Goal: Information Seeking & Learning: Find contact information

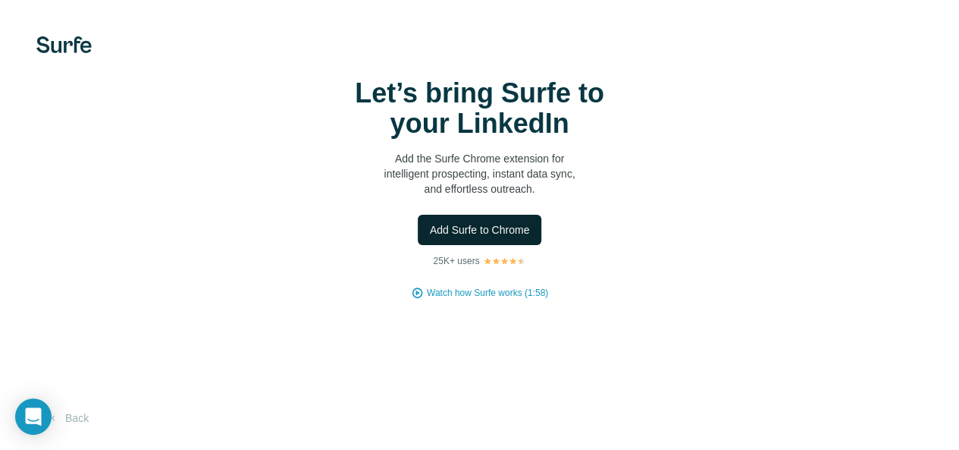
click at [430, 237] on span "Add Surfe to Chrome" at bounding box center [480, 229] width 100 height 15
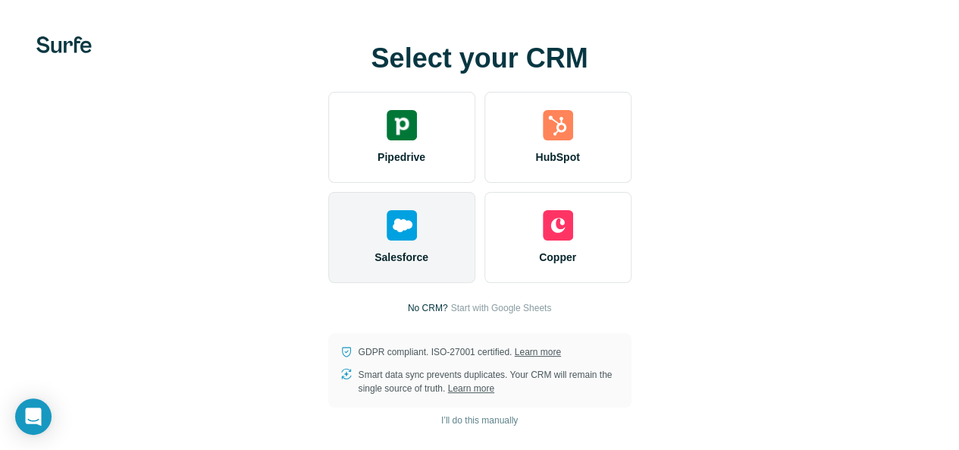
click at [328, 270] on div "Salesforce" at bounding box center [401, 237] width 147 height 91
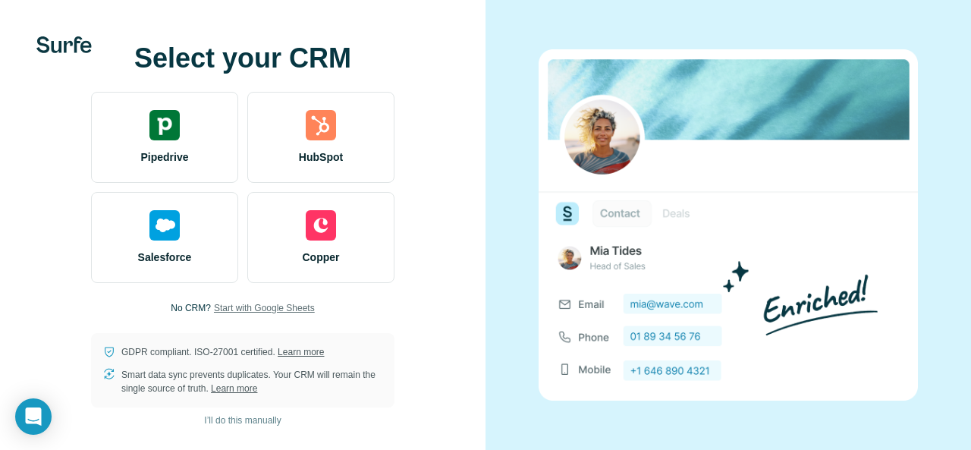
click at [245, 312] on span "Start with Google Sheets" at bounding box center [264, 308] width 101 height 14
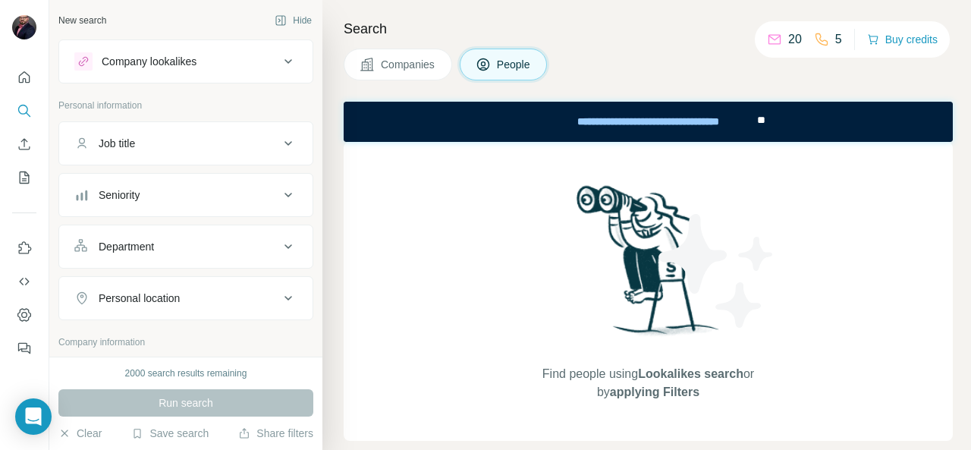
click at [412, 66] on span "Companies" at bounding box center [408, 64] width 55 height 15
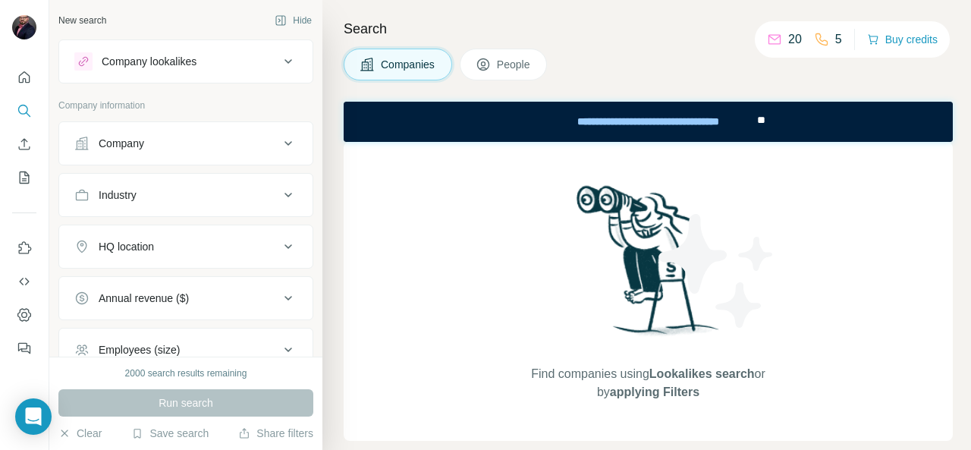
click at [261, 138] on div "Company" at bounding box center [176, 143] width 205 height 15
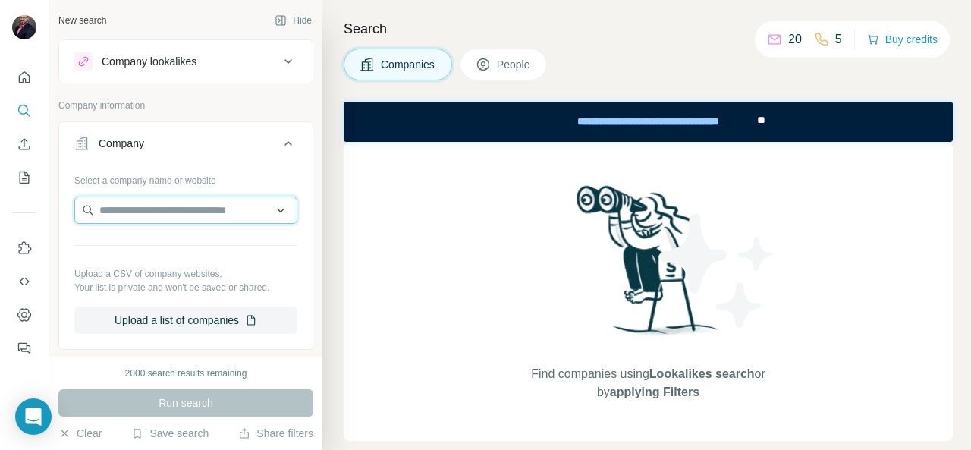
click at [215, 196] on input "text" at bounding box center [185, 209] width 223 height 27
click at [122, 199] on input "text" at bounding box center [185, 209] width 223 height 27
click at [122, 199] on input "******" at bounding box center [185, 209] width 223 height 27
click at [163, 209] on input "******" at bounding box center [185, 209] width 223 height 27
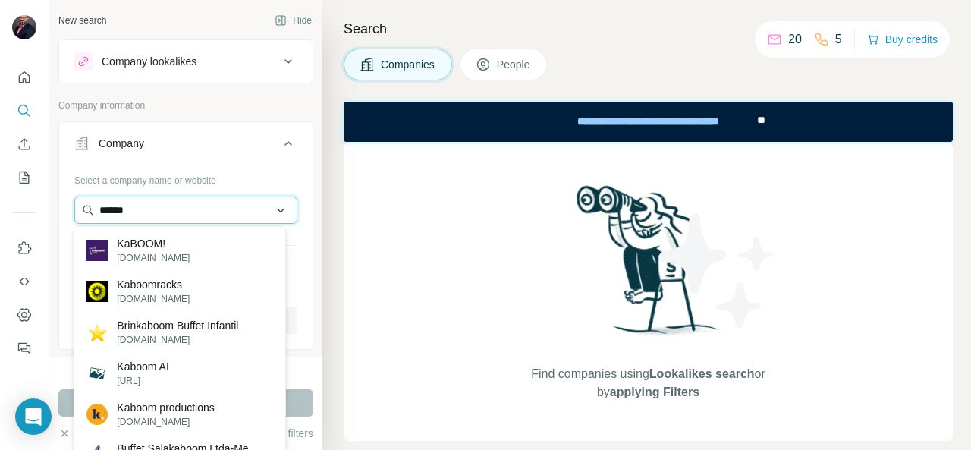
click at [136, 217] on input "******" at bounding box center [185, 209] width 223 height 27
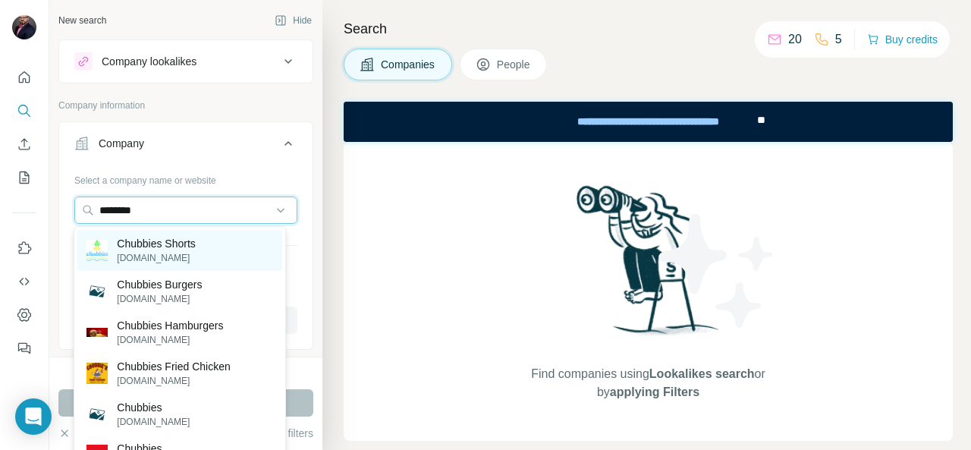
type input "********"
click at [142, 242] on p "Chubbies Shorts" at bounding box center [156, 243] width 79 height 15
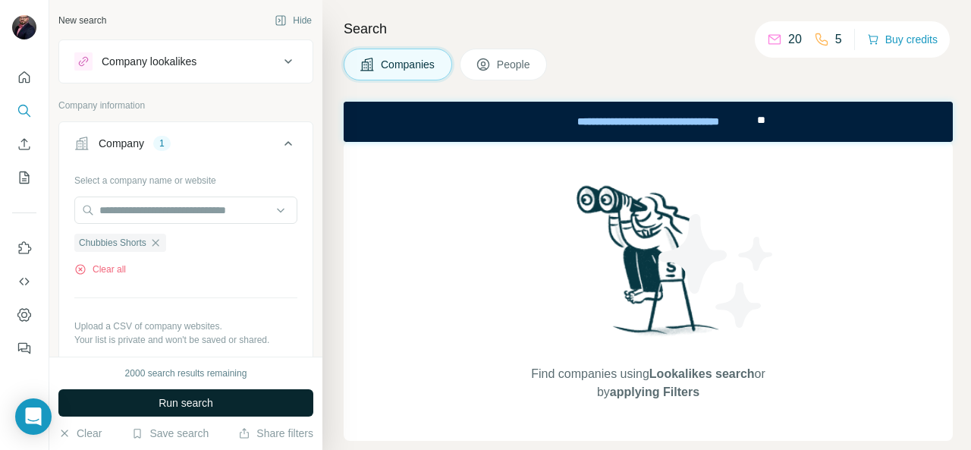
click at [204, 399] on span "Run search" at bounding box center [186, 402] width 55 height 15
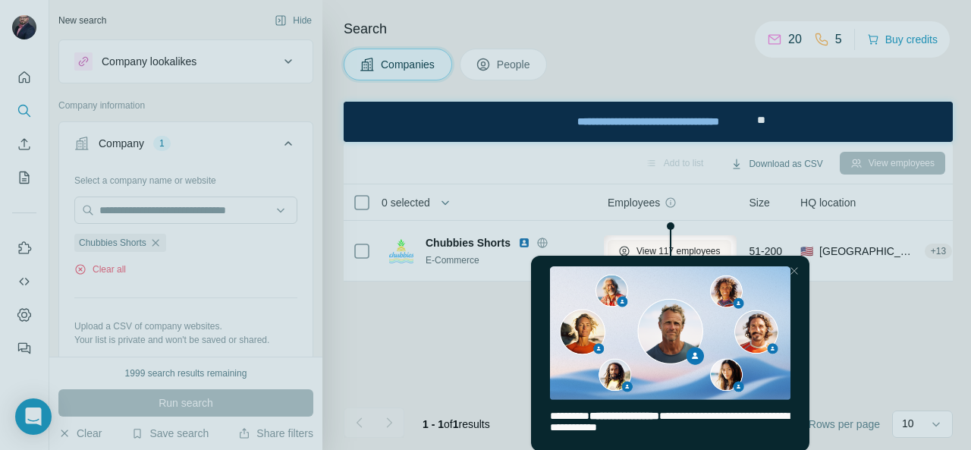
click at [453, 319] on div at bounding box center [485, 357] width 971 height 184
click at [657, 250] on html "**********" at bounding box center [669, 336] width 284 height 236
click at [791, 271] on div at bounding box center [793, 271] width 18 height 18
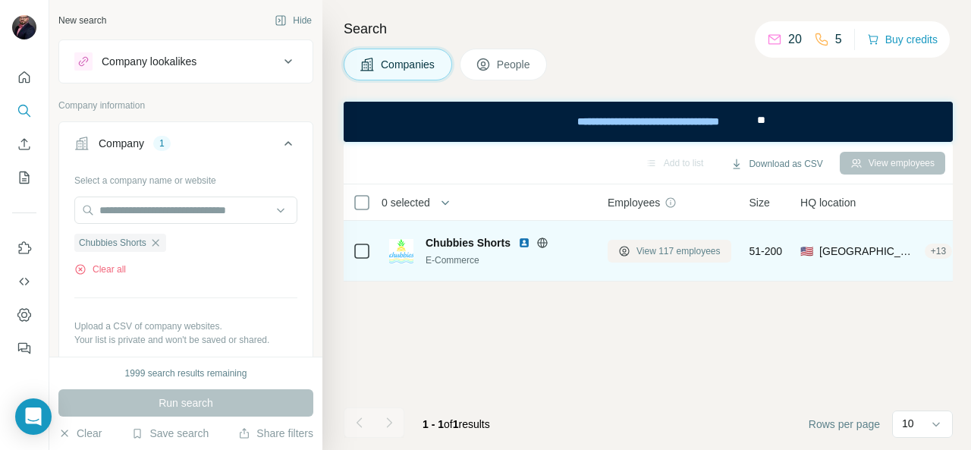
click at [668, 252] on span "View 117 employees" at bounding box center [678, 251] width 84 height 14
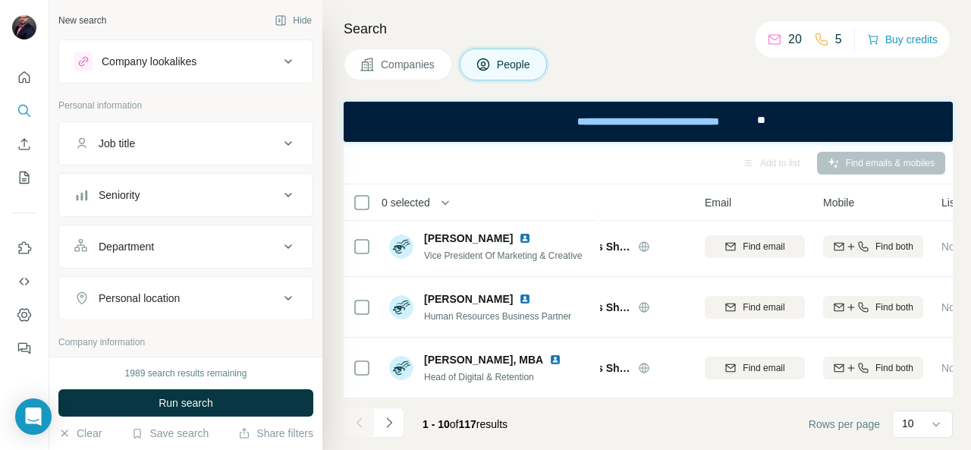
scroll to position [435, 0]
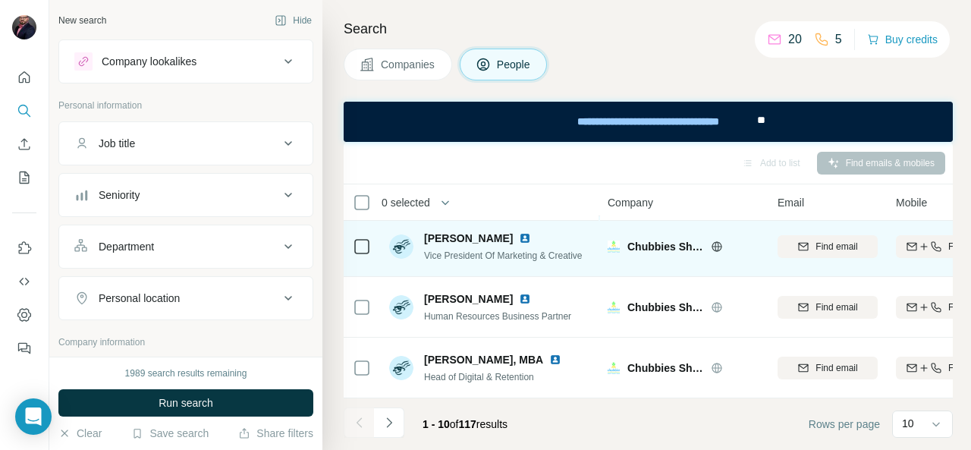
click at [348, 237] on td at bounding box center [362, 246] width 36 height 61
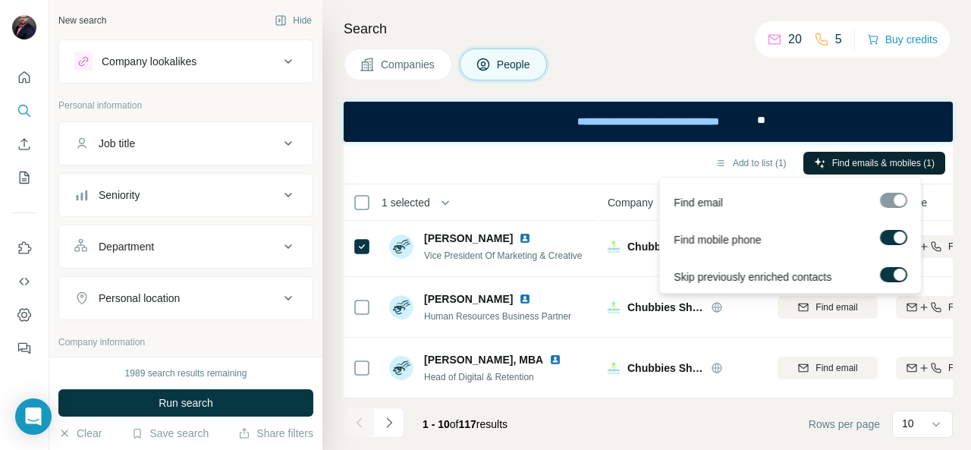
click at [836, 163] on span "Find emails & mobiles (1)" at bounding box center [883, 163] width 102 height 14
click at [868, 165] on span "Find emails & mobiles (1)" at bounding box center [883, 163] width 102 height 14
click at [847, 163] on span "Find emails & mobiles (1)" at bounding box center [883, 163] width 102 height 14
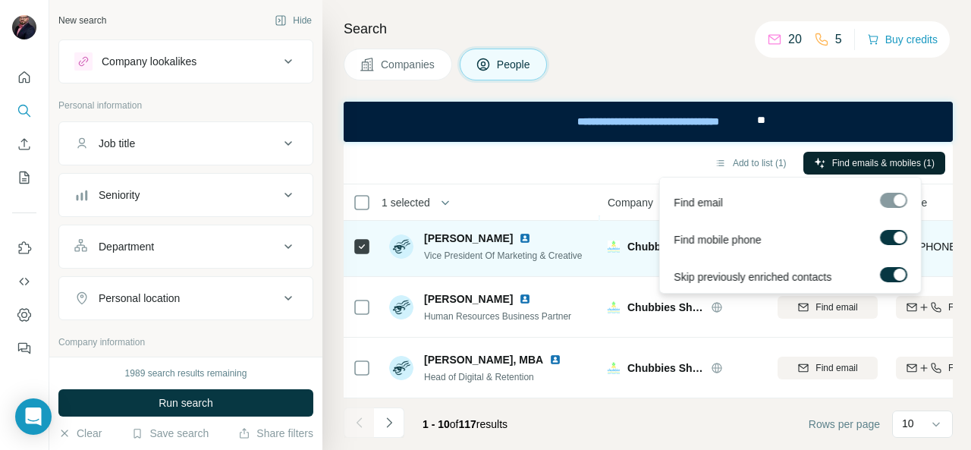
click at [492, 259] on div "marie malette Vice President Of Marketing & Creative" at bounding box center [490, 246] width 202 height 42
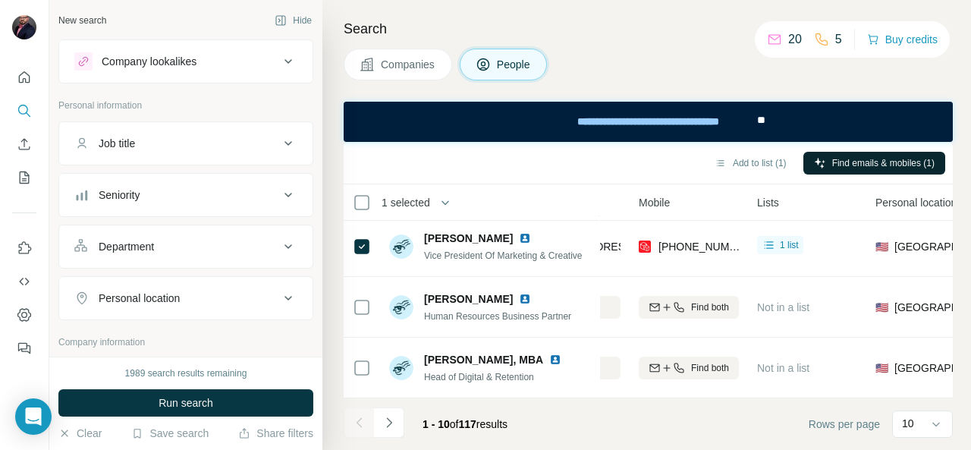
scroll to position [435, 247]
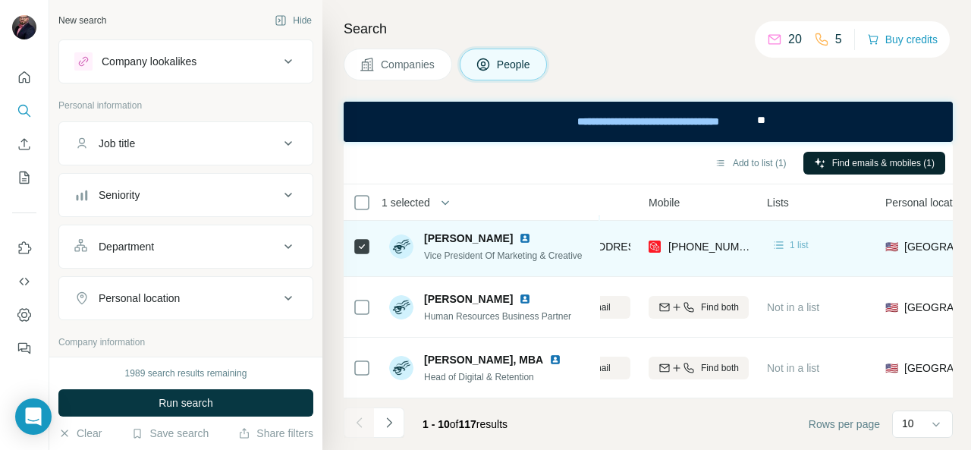
click at [787, 241] on div "1 list" at bounding box center [789, 244] width 37 height 15
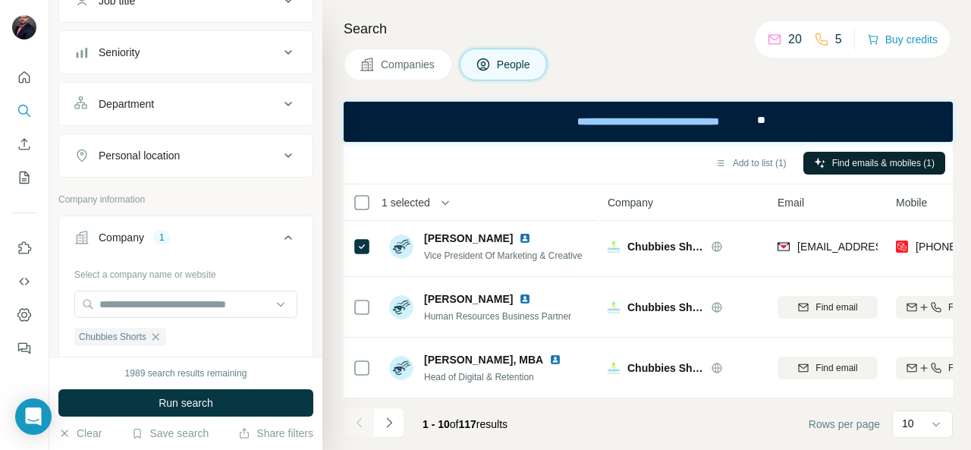
scroll to position [140, 0]
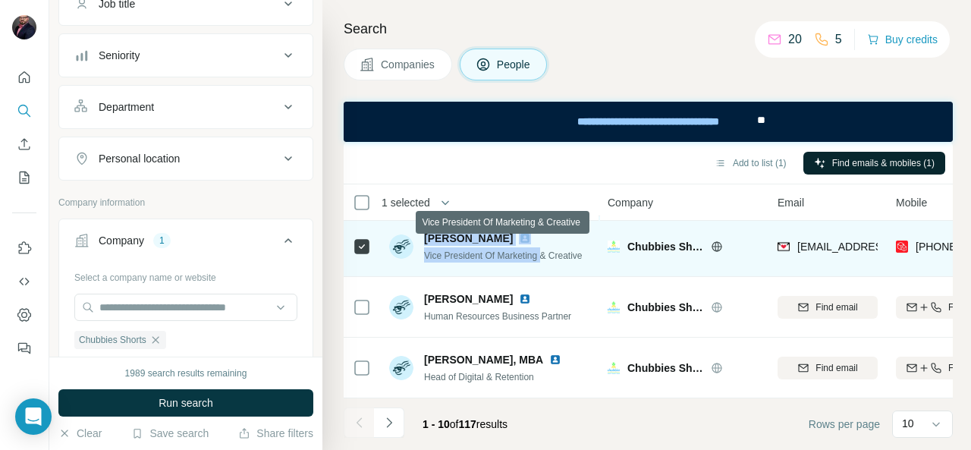
drag, startPoint x: 422, startPoint y: 227, endPoint x: 546, endPoint y: 247, distance: 126.1
click at [546, 247] on div "marie malette Vice President Of Marketing & Creative" at bounding box center [485, 247] width 193 height 32
copy div "marie malette Vice President Of Marketing"
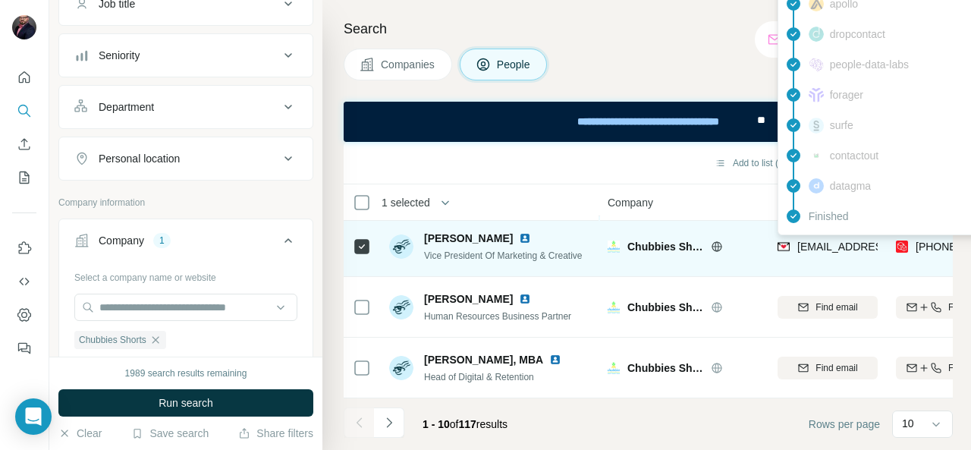
click at [687, 52] on div "Companies People" at bounding box center [648, 65] width 609 height 32
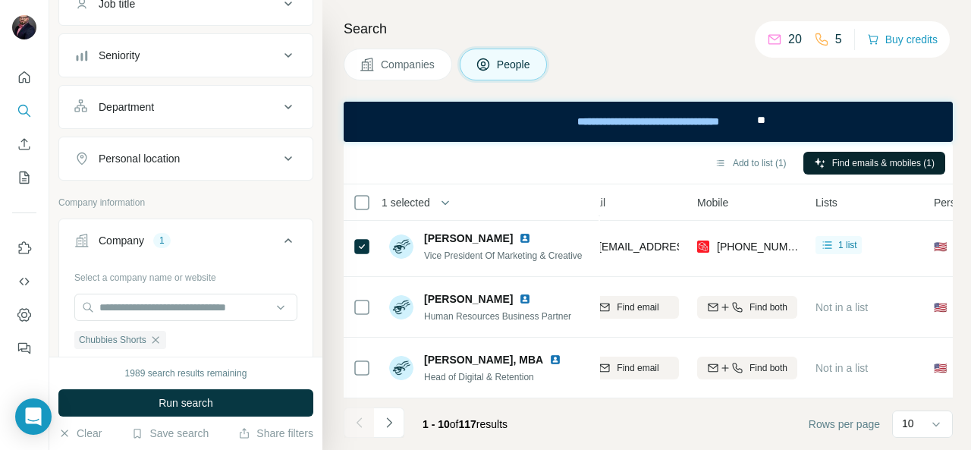
scroll to position [435, 205]
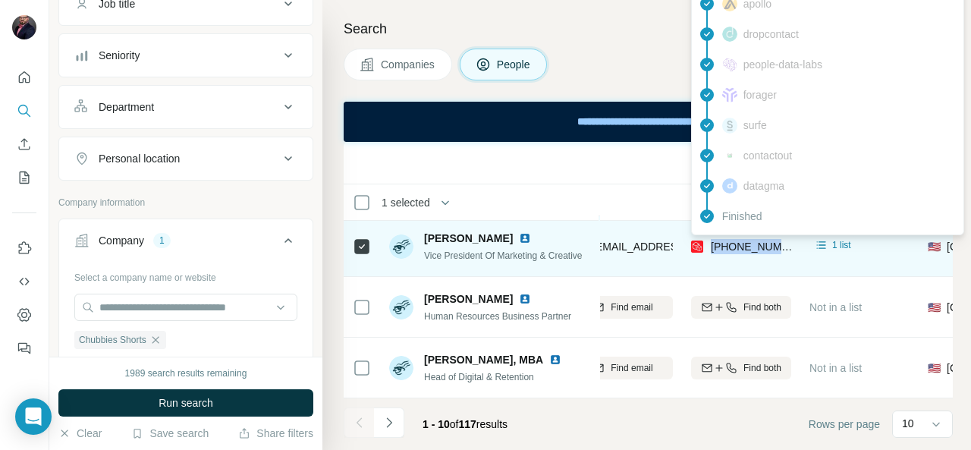
drag, startPoint x: 795, startPoint y: 237, endPoint x: 710, endPoint y: 238, distance: 84.9
click at [710, 238] on td "+12033596499" at bounding box center [741, 246] width 118 height 61
copy span "+12033596499"
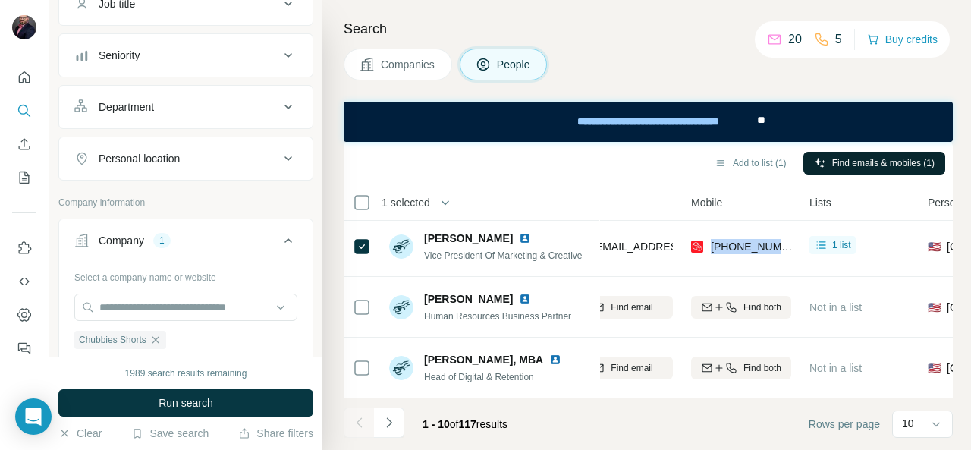
scroll to position [0, 0]
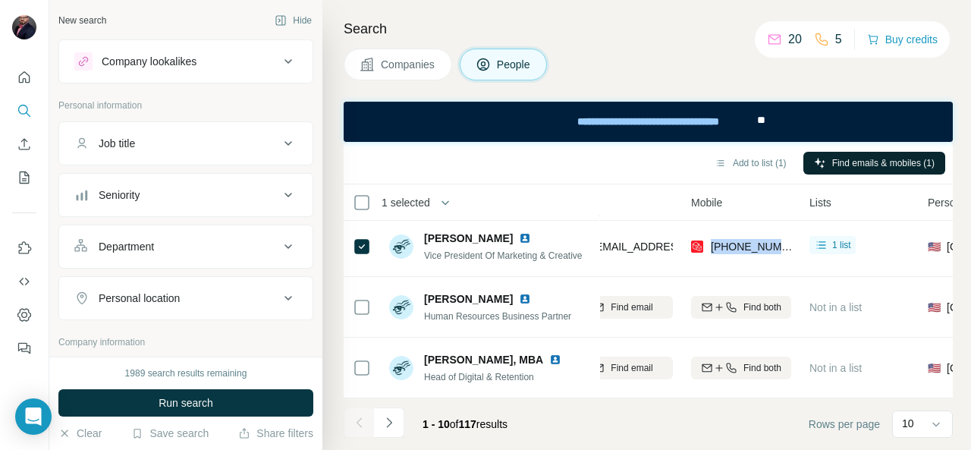
click at [100, 11] on div "New search Hide" at bounding box center [185, 20] width 255 height 23
click at [93, 22] on div "New search" at bounding box center [82, 21] width 48 height 14
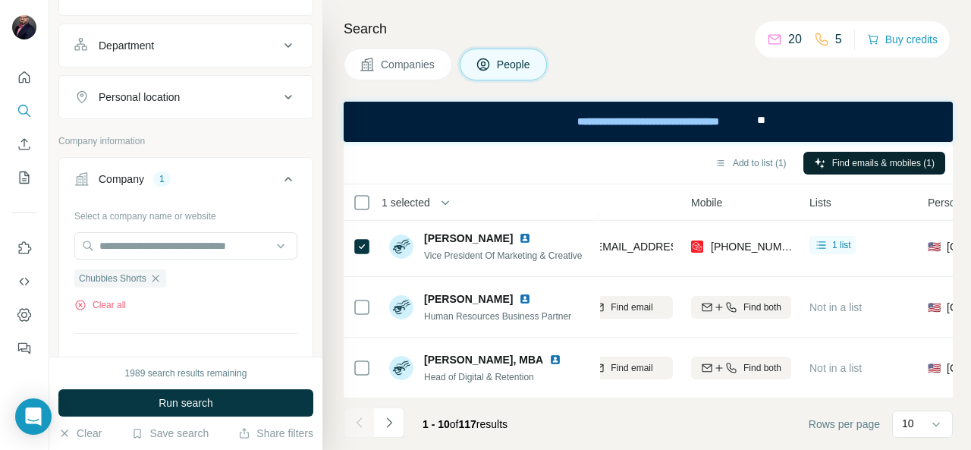
scroll to position [213, 0]
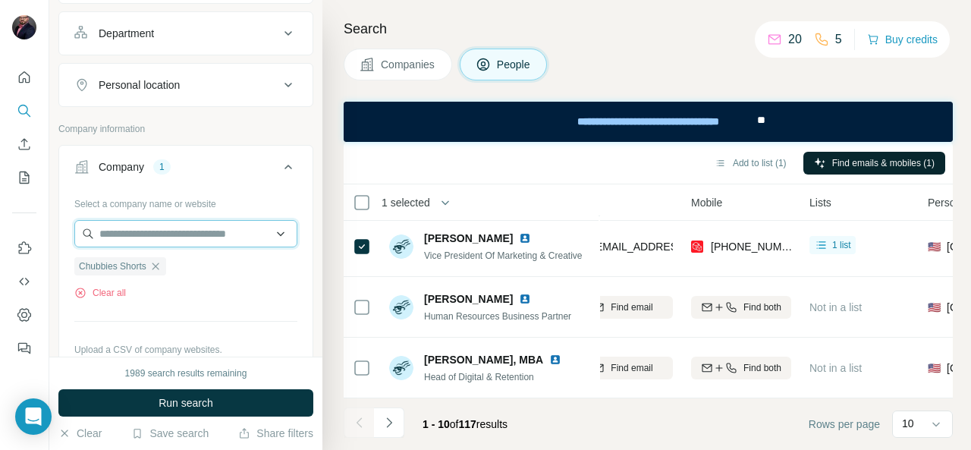
click at [137, 230] on input "text" at bounding box center [185, 233] width 223 height 27
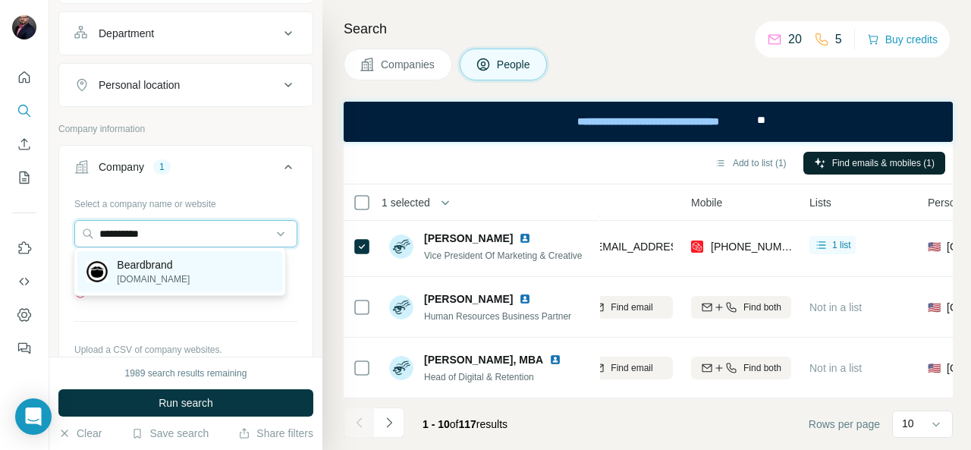
type input "**********"
click at [159, 255] on div "Beardbrand beardbrand.com" at bounding box center [179, 271] width 204 height 41
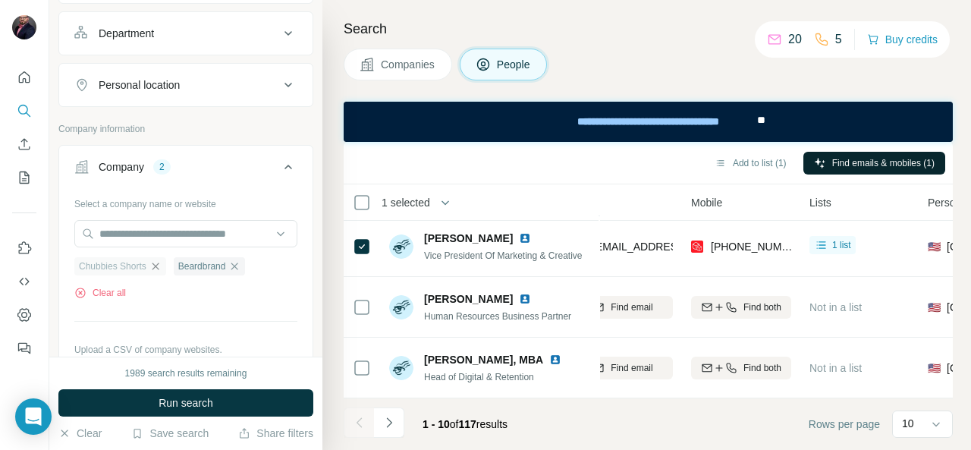
click at [159, 263] on icon "button" at bounding box center [155, 265] width 7 height 7
click at [414, 64] on span "Companies" at bounding box center [408, 64] width 55 height 15
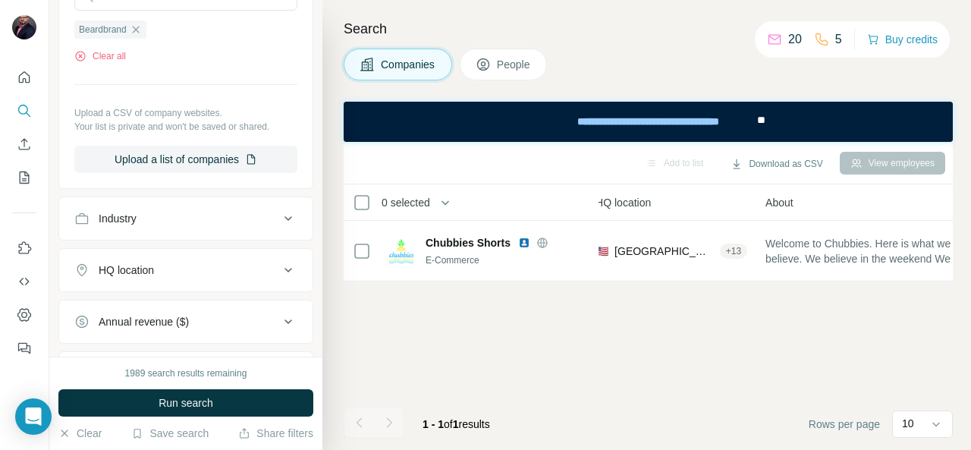
scroll to position [0, 205]
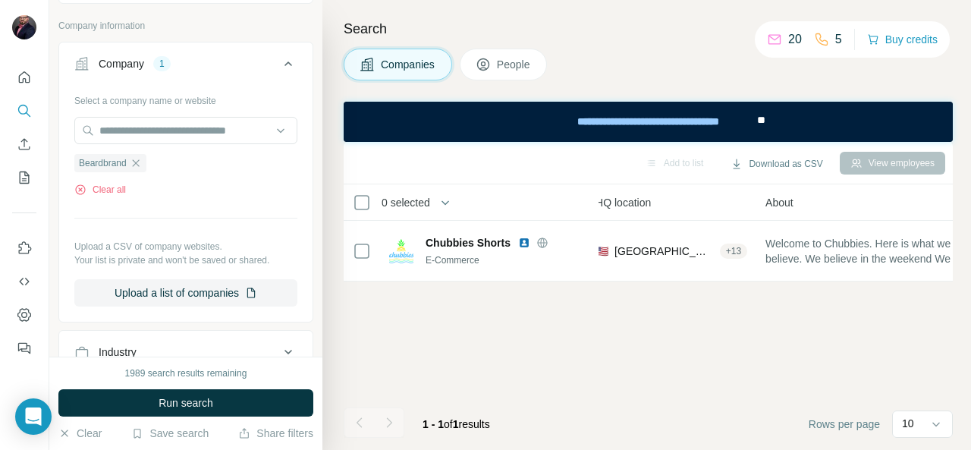
scroll to position [76, 0]
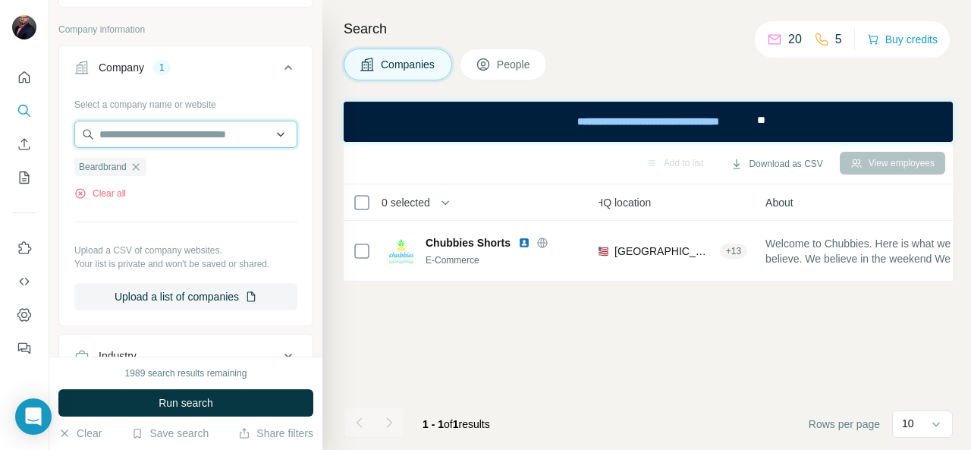
click at [232, 143] on input "text" at bounding box center [185, 134] width 223 height 27
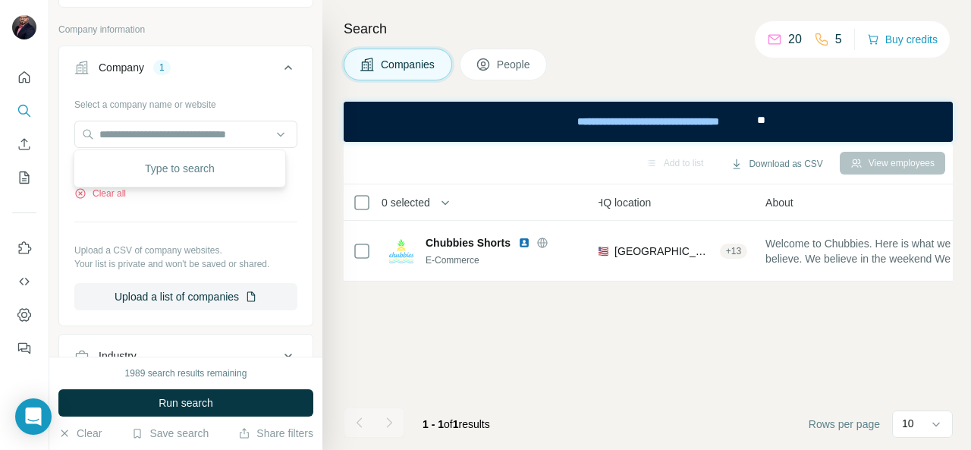
click at [202, 219] on div "Select a company name or website Beardbrand Clear all Upload a CSV of company w…" at bounding box center [185, 201] width 223 height 218
click at [112, 165] on span "Beardbrand" at bounding box center [103, 167] width 48 height 14
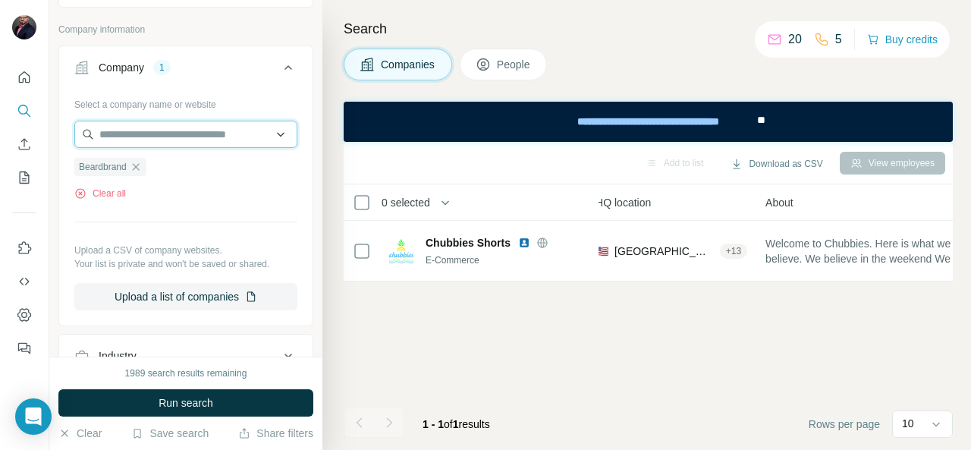
click at [137, 130] on input "text" at bounding box center [185, 134] width 223 height 27
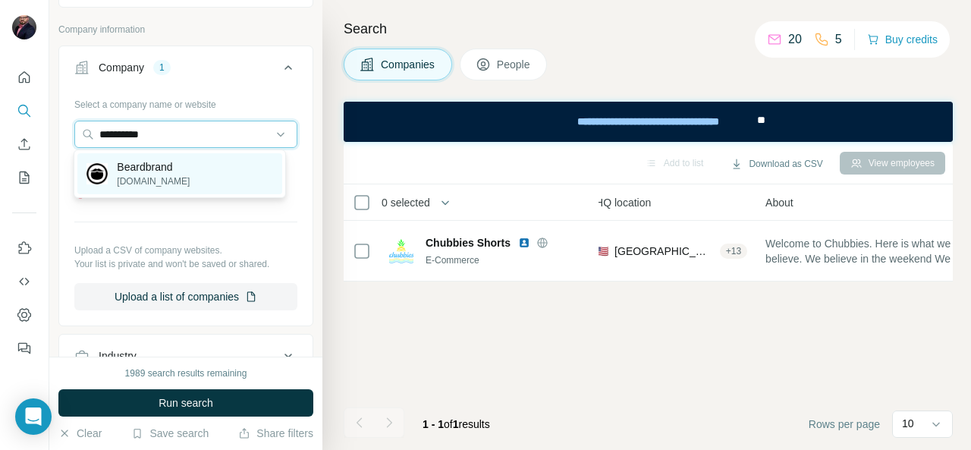
type input "**********"
click at [140, 169] on p "Beardbrand" at bounding box center [153, 166] width 73 height 15
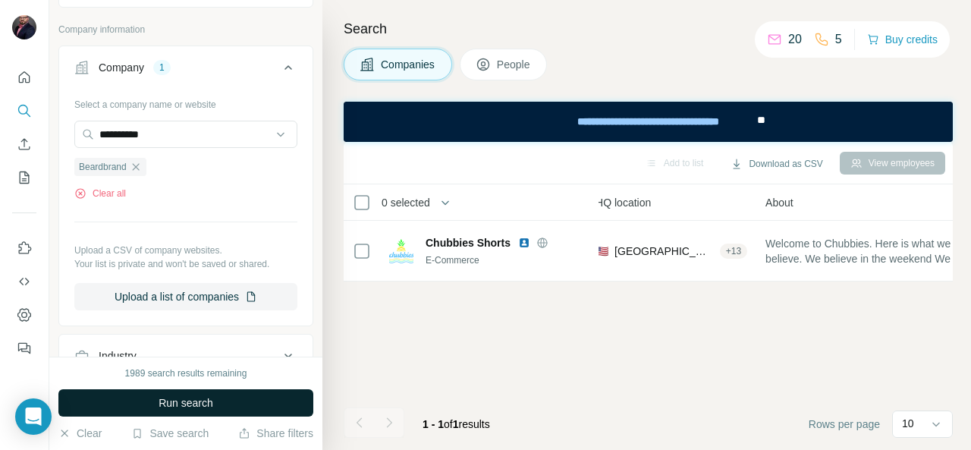
click at [179, 399] on span "Run search" at bounding box center [186, 402] width 55 height 15
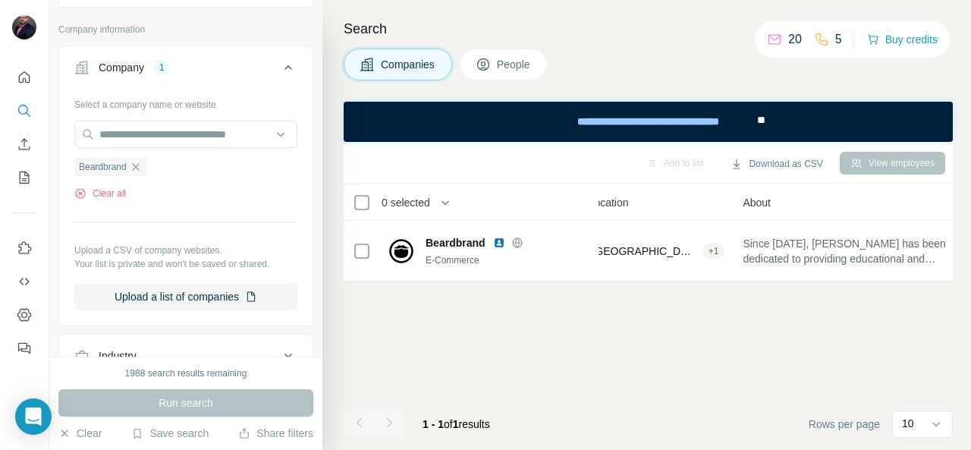
click at [485, 59] on icon at bounding box center [483, 64] width 15 height 15
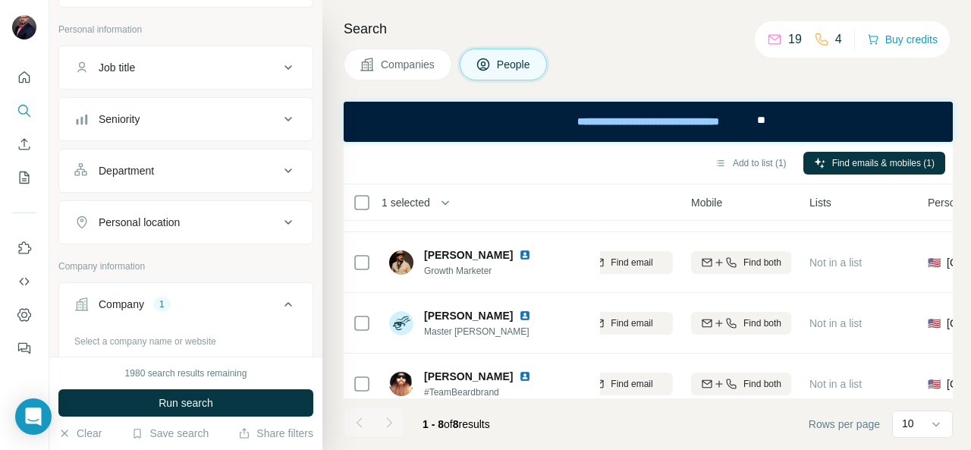
scroll to position [218, 205]
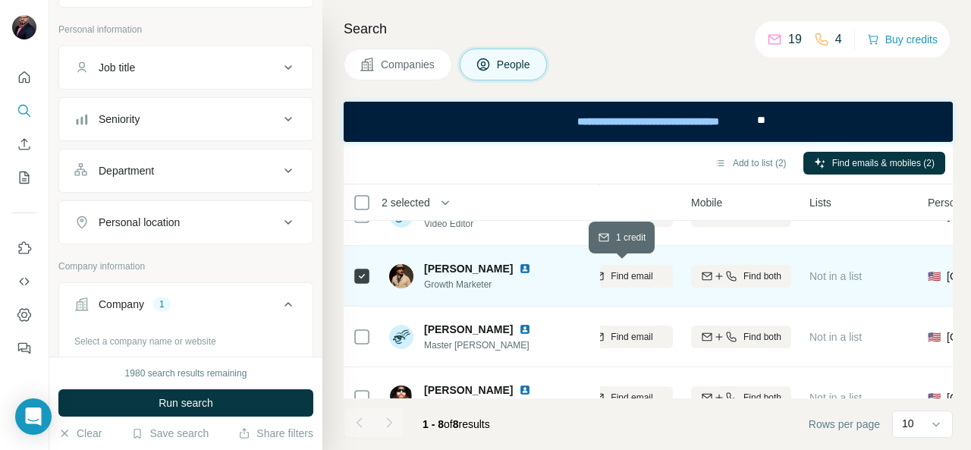
click at [635, 282] on button "Find email" at bounding box center [623, 276] width 100 height 23
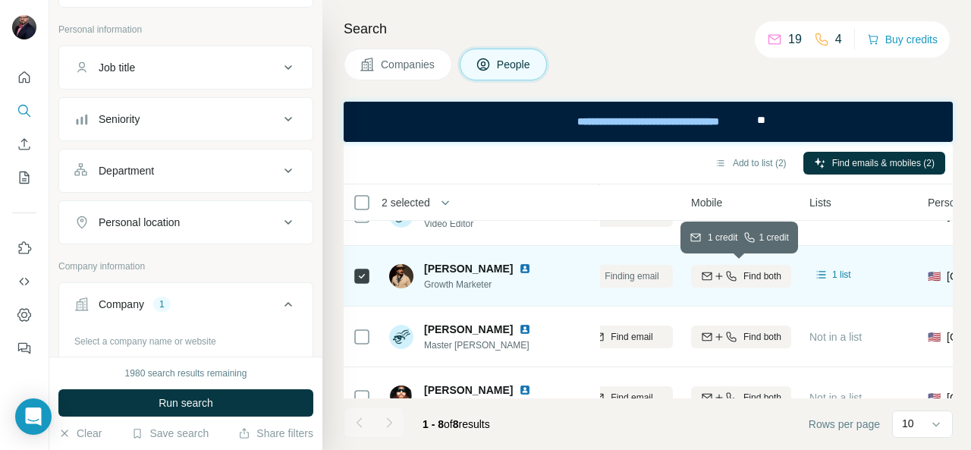
click at [733, 283] on button "Find both" at bounding box center [741, 276] width 100 height 23
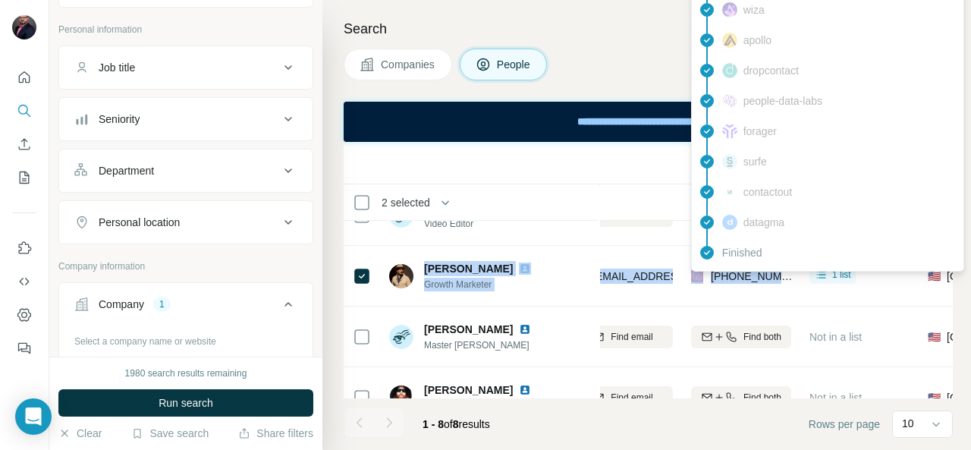
drag, startPoint x: 422, startPoint y: 259, endPoint x: 782, endPoint y: 283, distance: 361.1
click at [0, 0] on tr "Mike Lawson Growth Marketer Beardbrand mikelawson@beardbrand.com +13157237788 1…" at bounding box center [0, 0] width 0 height 0
copy tr "Mike Lawson Growth Marketer Beardbrand mikelawson@beardbrand.com +13157237788"
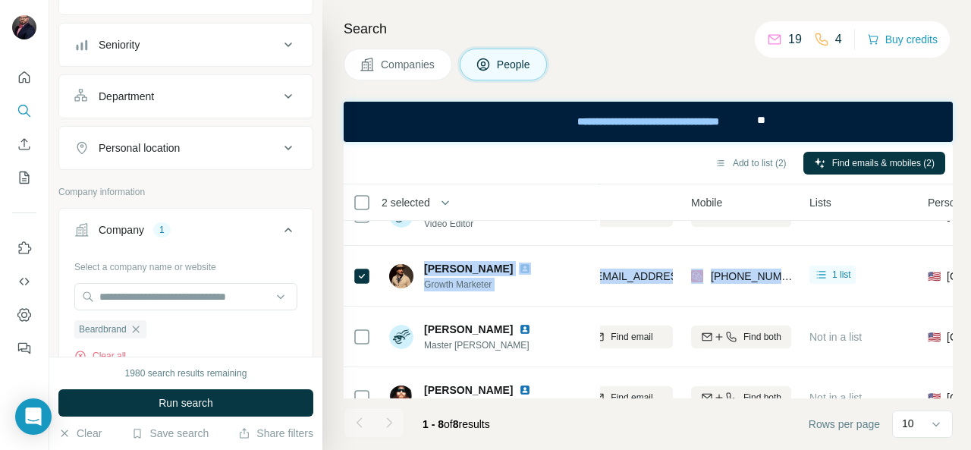
scroll to position [174, 0]
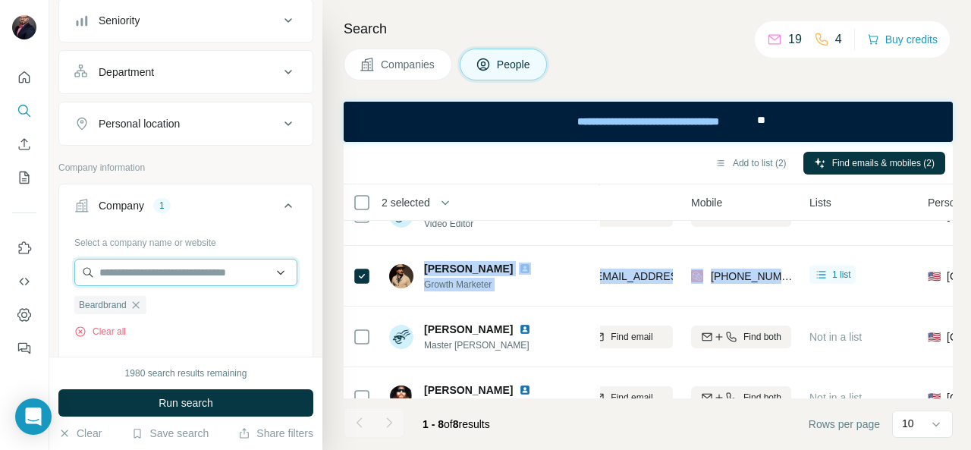
click at [159, 263] on input "text" at bounding box center [185, 272] width 223 height 27
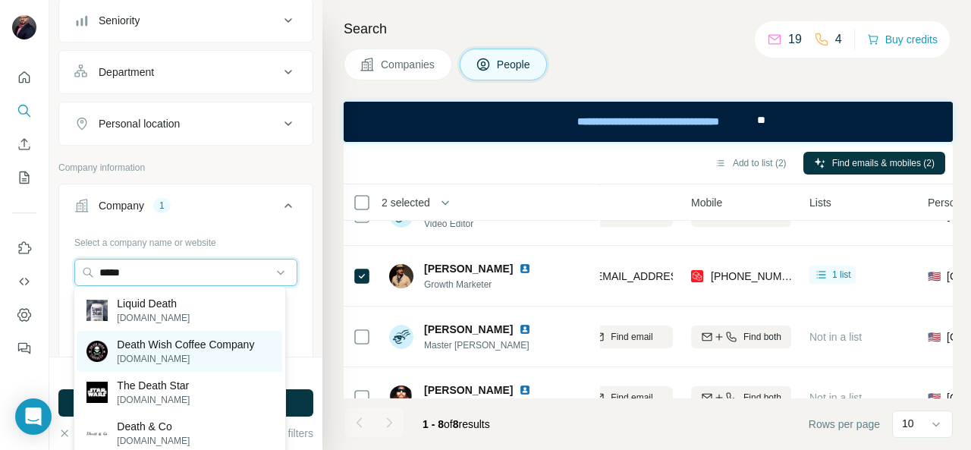
type input "*****"
click at [185, 337] on p "Death Wish Coffee Company" at bounding box center [185, 344] width 137 height 15
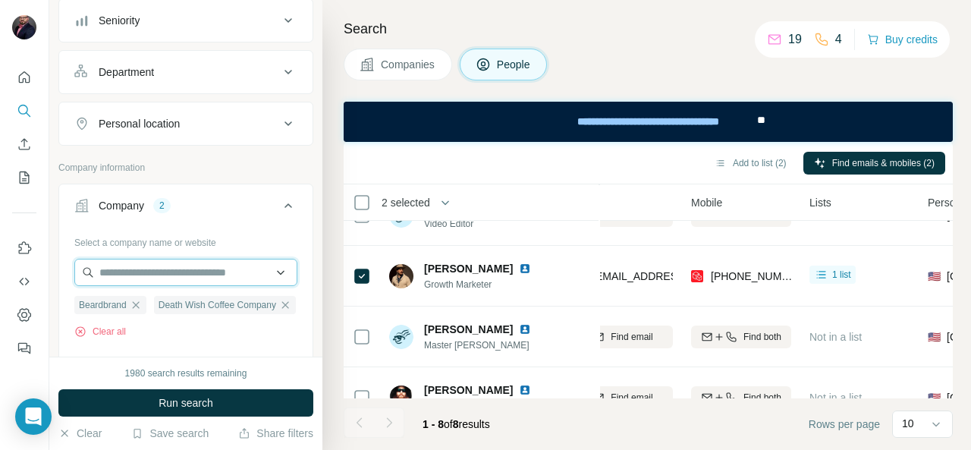
click at [184, 271] on input "text" at bounding box center [185, 272] width 223 height 27
click at [185, 301] on div "Type to search" at bounding box center [179, 305] width 204 height 30
click at [159, 312] on span "Death Wish Coffee Company" at bounding box center [218, 305] width 118 height 14
drag, startPoint x: 149, startPoint y: 328, endPoint x: 162, endPoint y: 267, distance: 62.8
click at [162, 262] on div "Select a company name or website Beardbrand Death Wish Coffee Company Clear all…" at bounding box center [185, 339] width 223 height 218
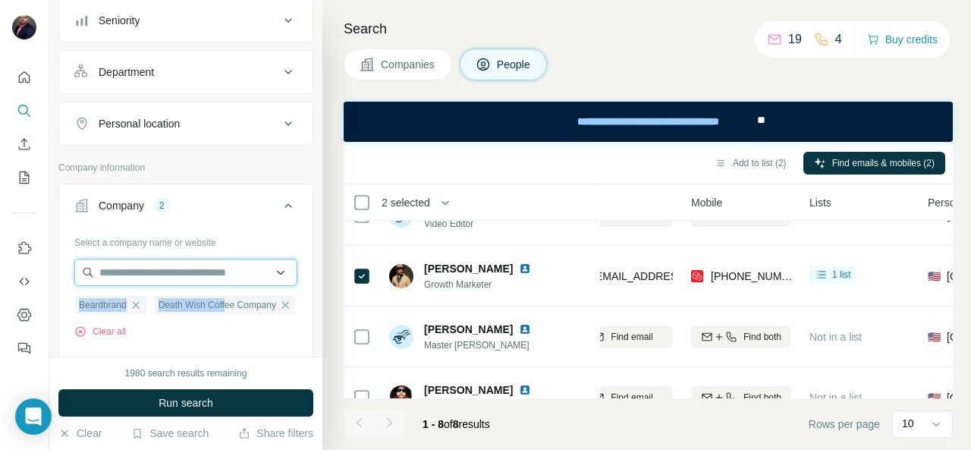
click at [158, 278] on input "text" at bounding box center [185, 272] width 223 height 27
click at [183, 273] on input "text" at bounding box center [185, 272] width 223 height 27
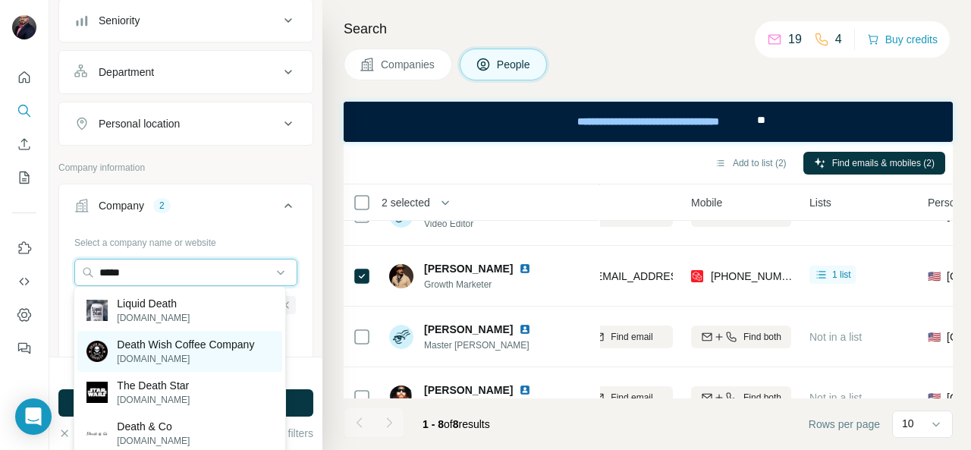
type input "*****"
click at [182, 341] on p "Death Wish Coffee Company" at bounding box center [185, 344] width 137 height 15
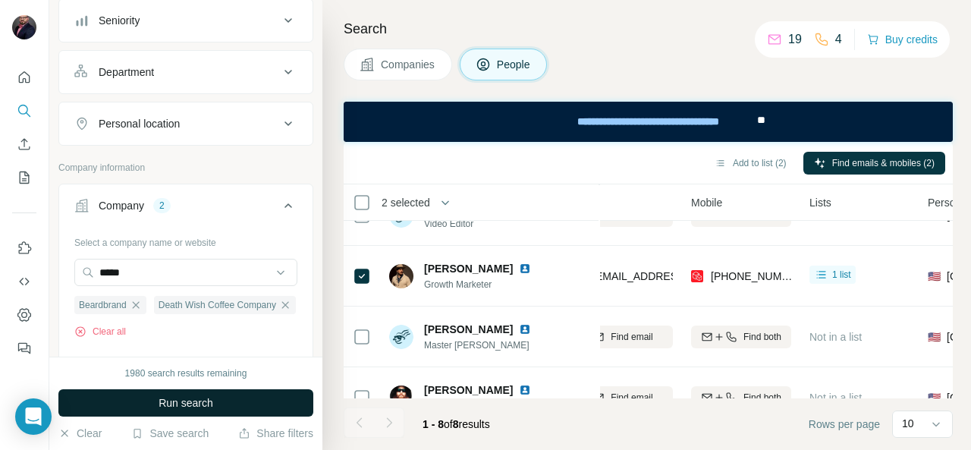
click at [176, 400] on span "Run search" at bounding box center [186, 402] width 55 height 15
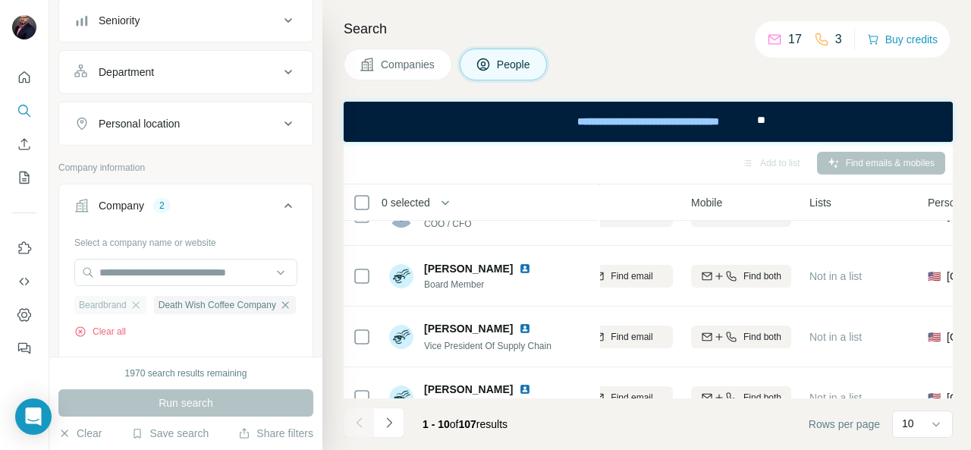
click at [126, 298] on span "Beardbrand" at bounding box center [103, 305] width 48 height 14
click at [137, 299] on icon "button" at bounding box center [136, 305] width 12 height 12
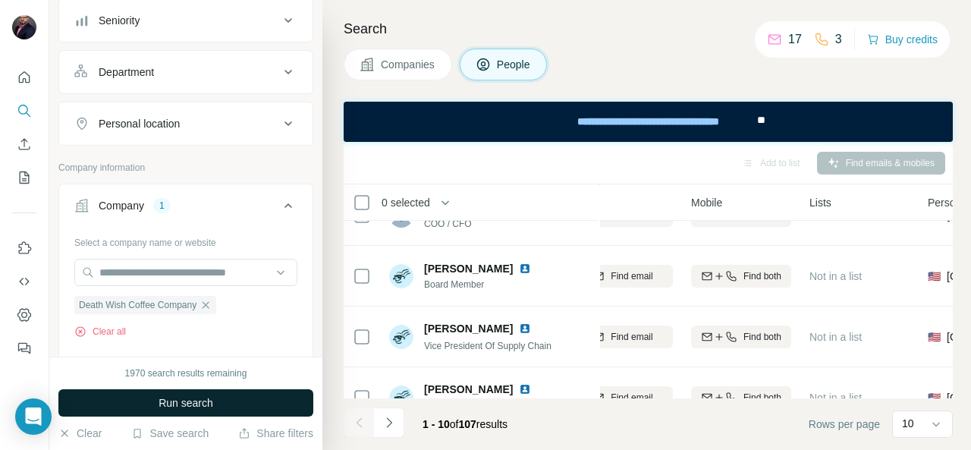
click at [188, 401] on span "Run search" at bounding box center [186, 402] width 55 height 15
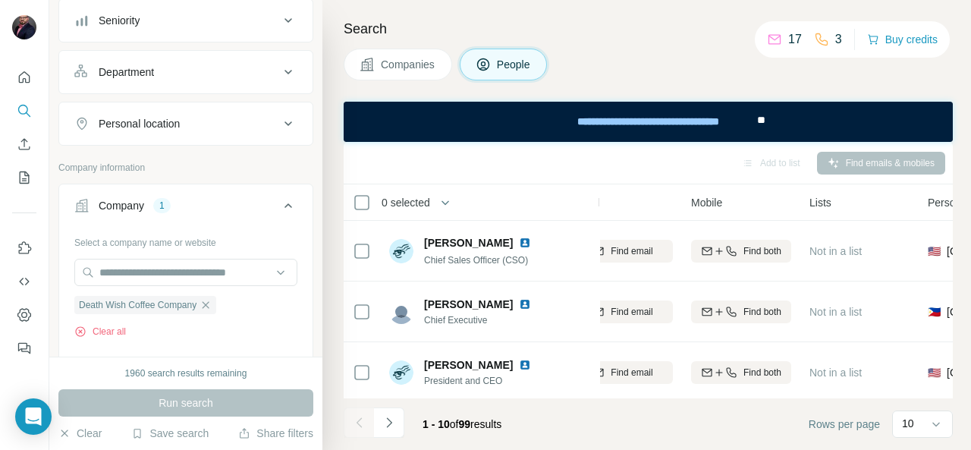
scroll to position [0, 205]
click at [121, 268] on input "text" at bounding box center [185, 272] width 223 height 27
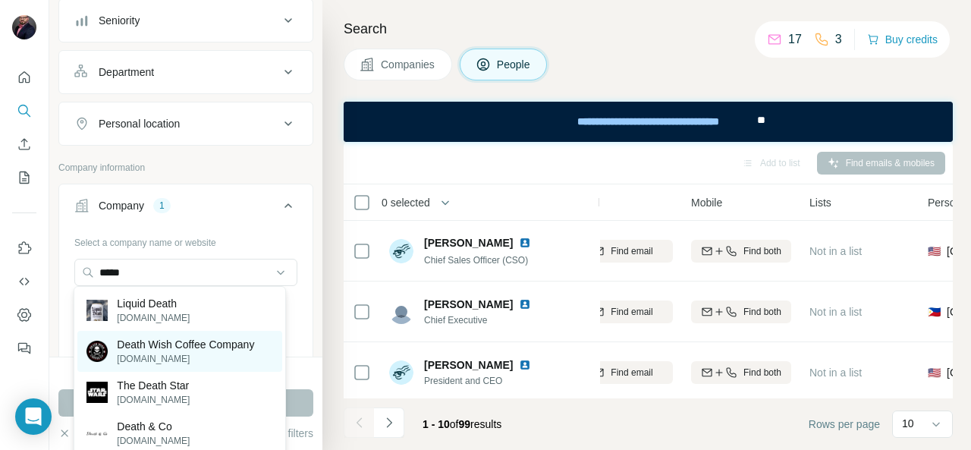
click at [162, 345] on p "Death Wish Coffee Company" at bounding box center [185, 344] width 137 height 15
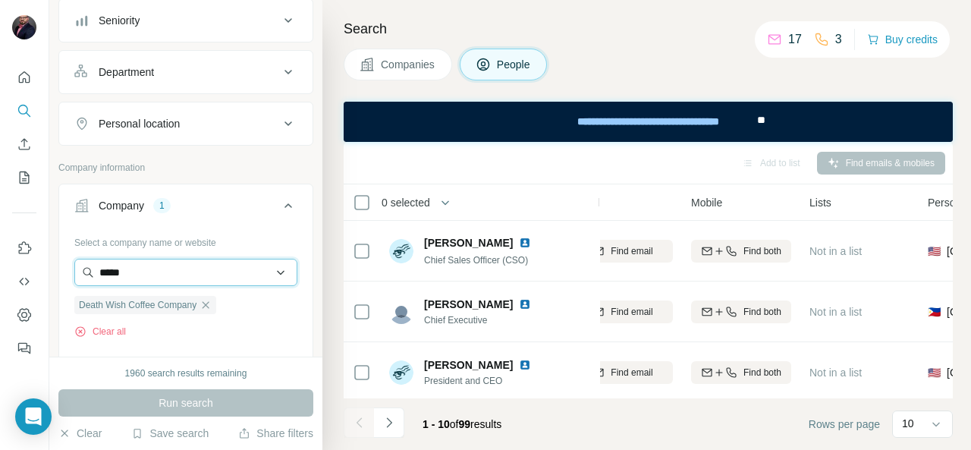
click at [161, 266] on input "*****" at bounding box center [185, 272] width 223 height 27
type input "*"
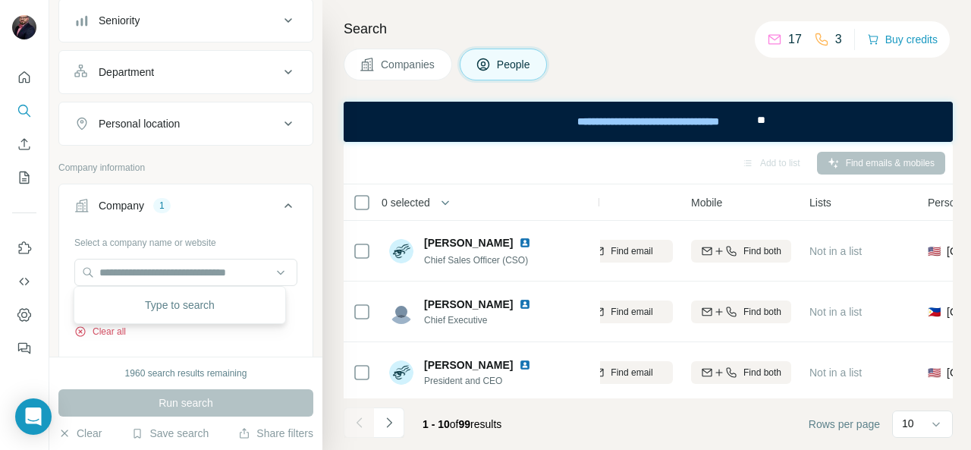
click at [102, 331] on button "Clear all" at bounding box center [100, 332] width 52 height 14
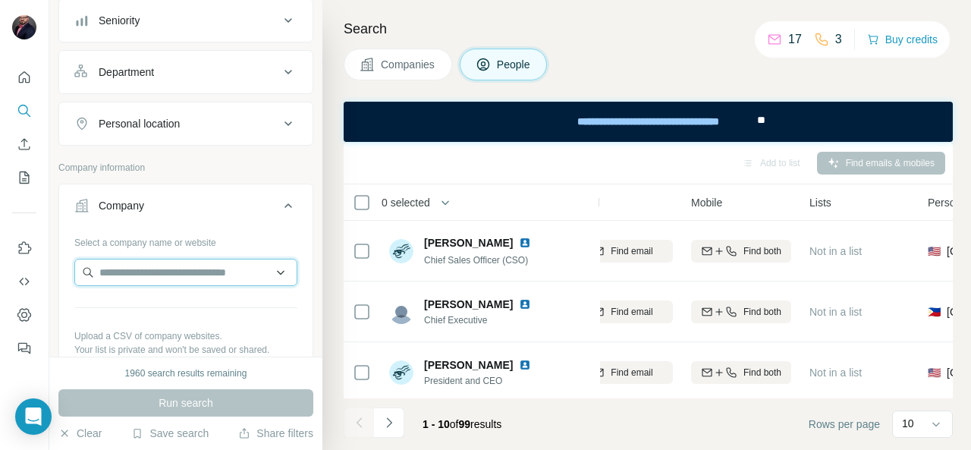
click at [133, 266] on input "text" at bounding box center [185, 272] width 223 height 27
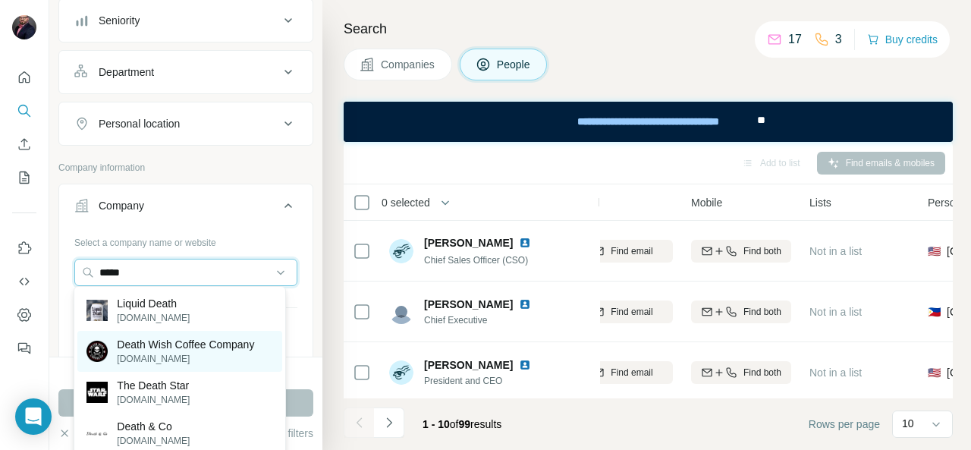
type input "*****"
click at [151, 339] on p "Death Wish Coffee Company" at bounding box center [185, 344] width 137 height 15
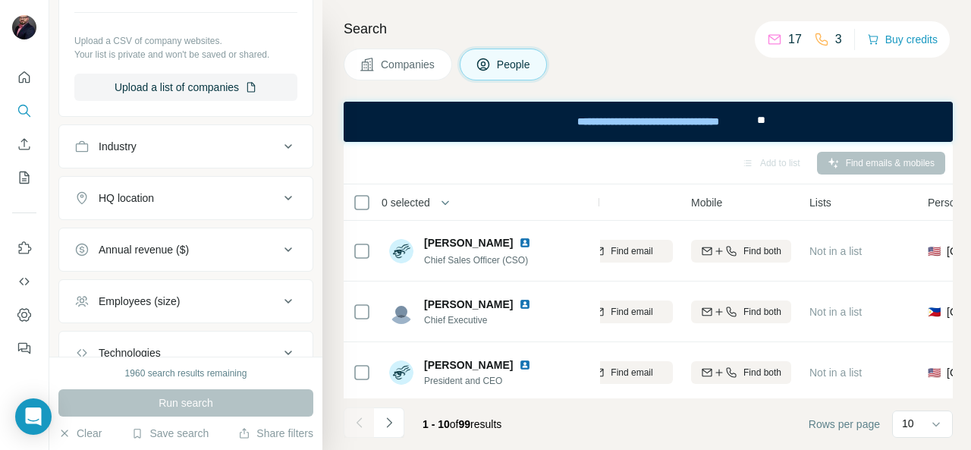
scroll to position [259, 0]
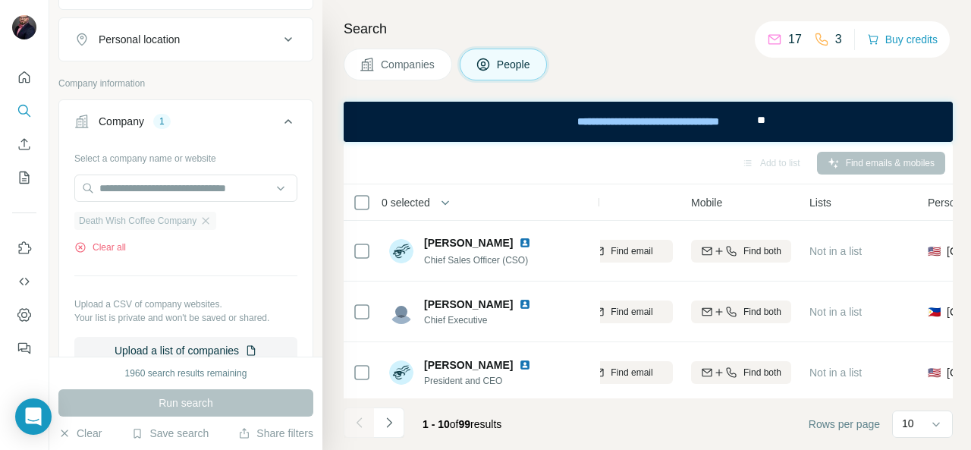
click at [216, 222] on div "Death Wish Coffee Company" at bounding box center [145, 221] width 142 height 18
click at [206, 218] on icon "button" at bounding box center [205, 221] width 12 height 12
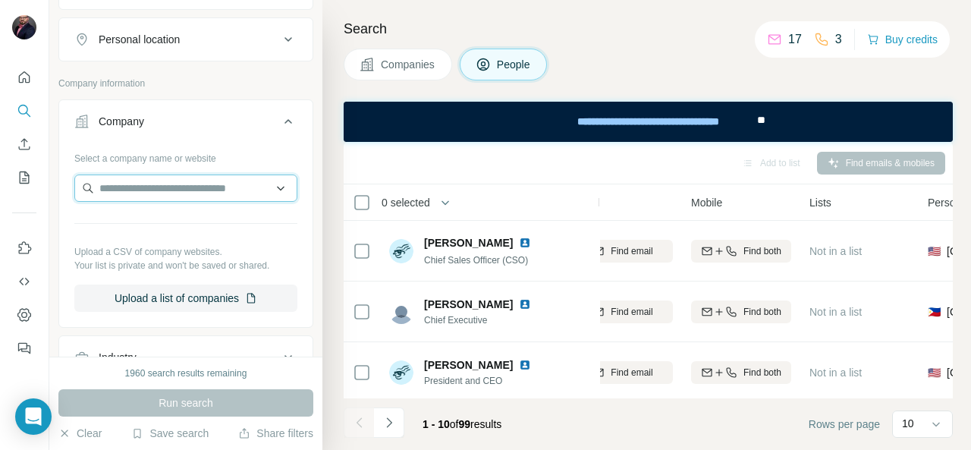
click at [129, 194] on input "text" at bounding box center [185, 187] width 223 height 27
click at [150, 219] on div "Type to search" at bounding box center [179, 221] width 204 height 30
click at [127, 193] on input "text" at bounding box center [185, 187] width 223 height 27
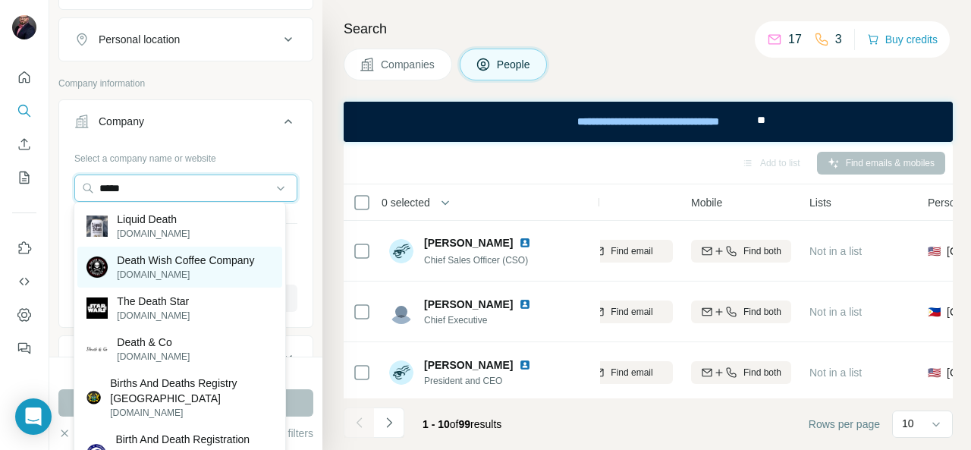
type input "*****"
click at [150, 259] on p "Death Wish Coffee Company" at bounding box center [185, 260] width 137 height 15
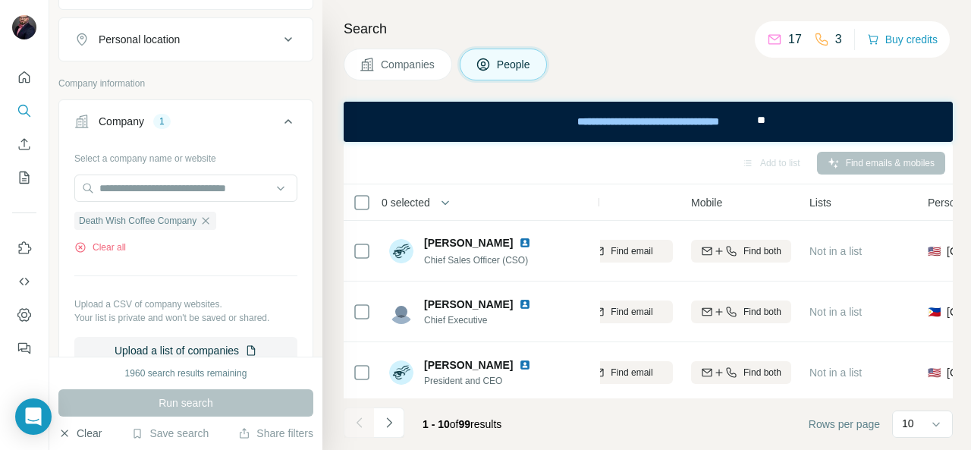
click at [93, 432] on button "Clear" at bounding box center [79, 432] width 43 height 15
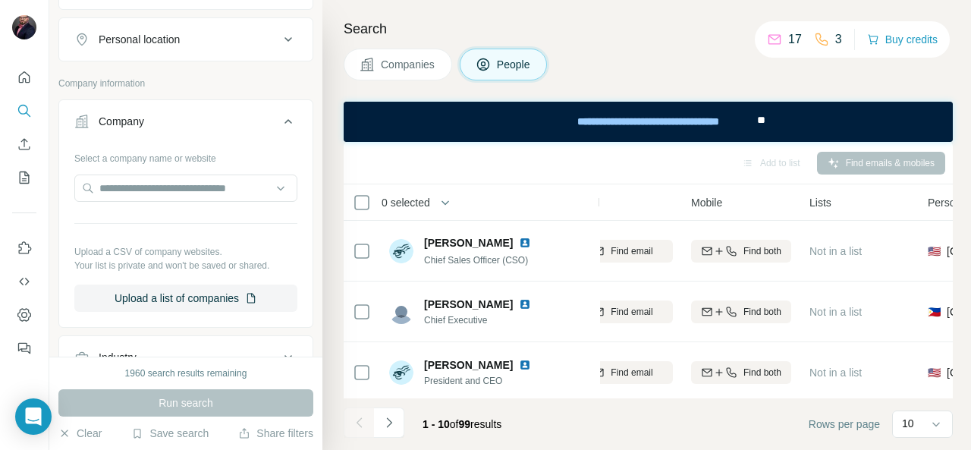
click at [423, 55] on button "Companies" at bounding box center [398, 65] width 108 height 32
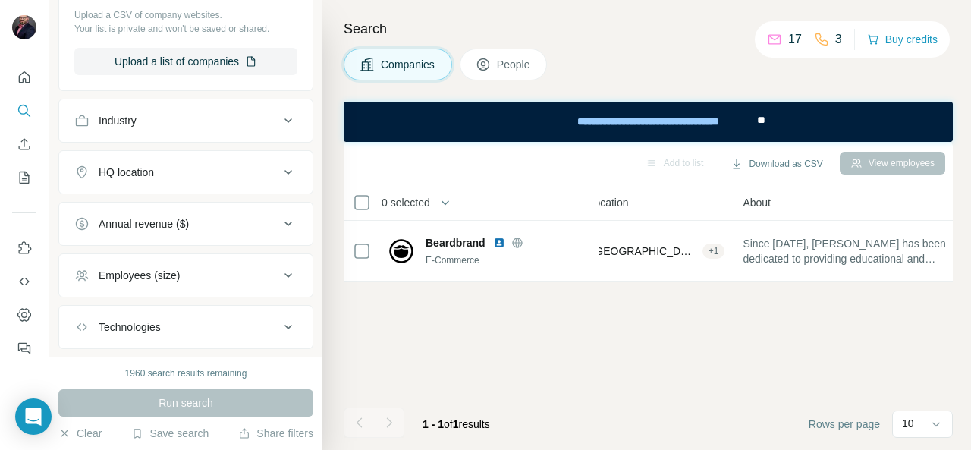
scroll to position [24, 0]
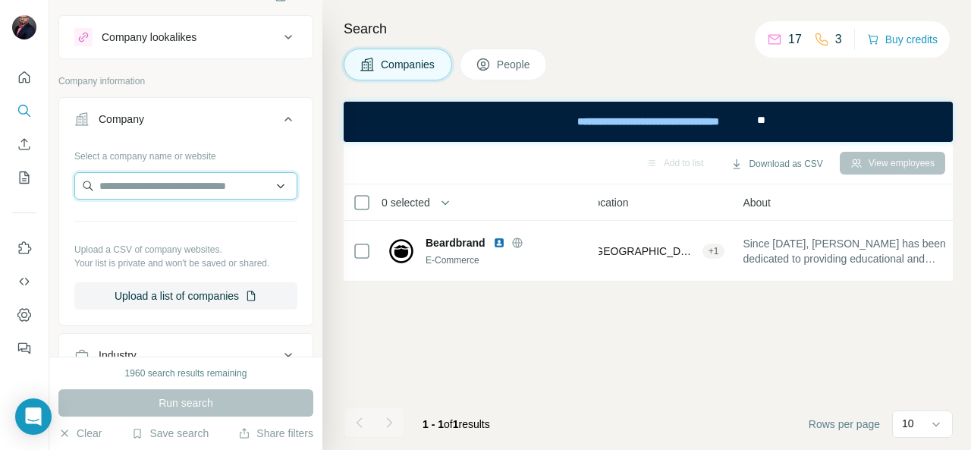
click at [136, 190] on input "text" at bounding box center [185, 185] width 223 height 27
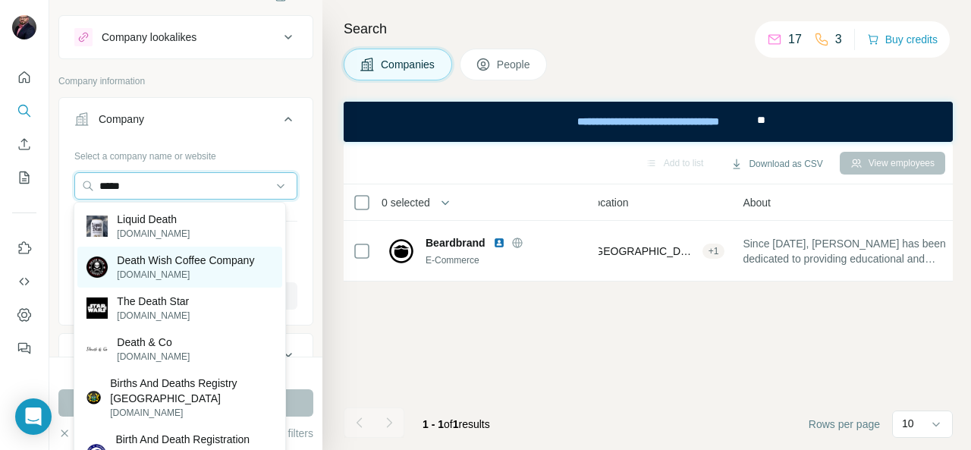
type input "*****"
click at [156, 260] on p "Death Wish Coffee Company" at bounding box center [185, 260] width 137 height 15
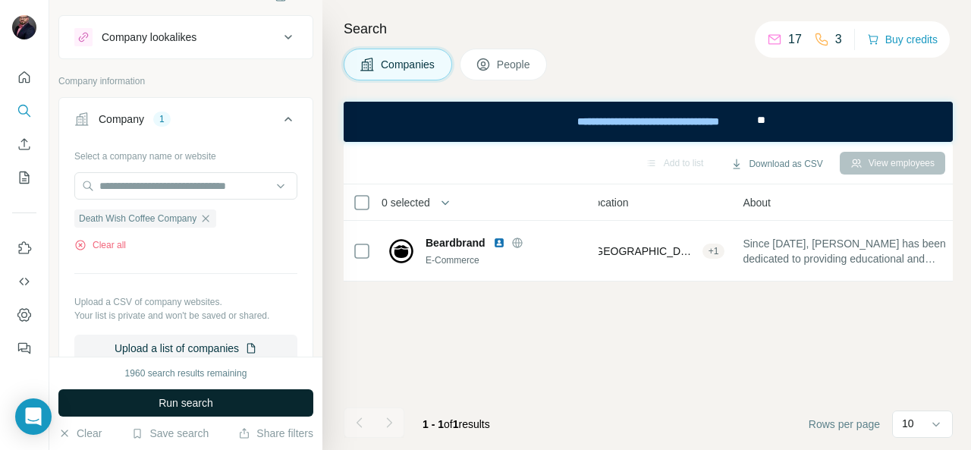
click at [177, 400] on span "Run search" at bounding box center [186, 402] width 55 height 15
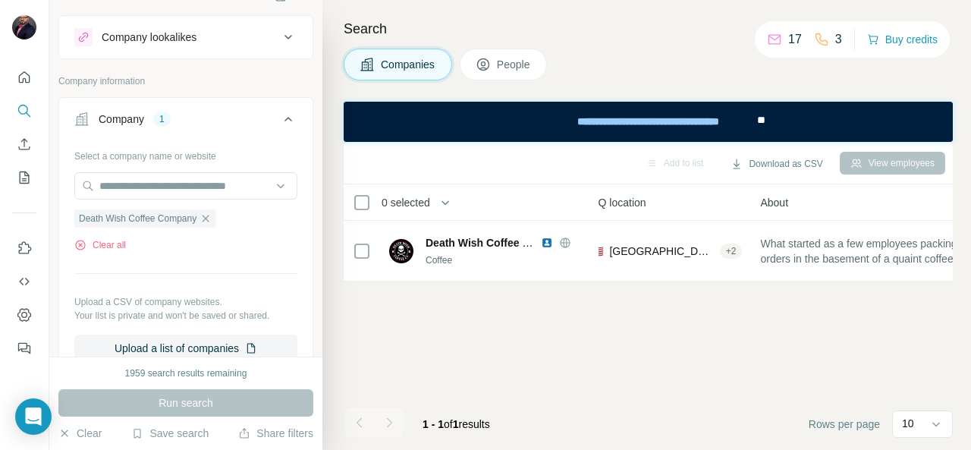
click at [482, 71] on icon at bounding box center [483, 64] width 15 height 15
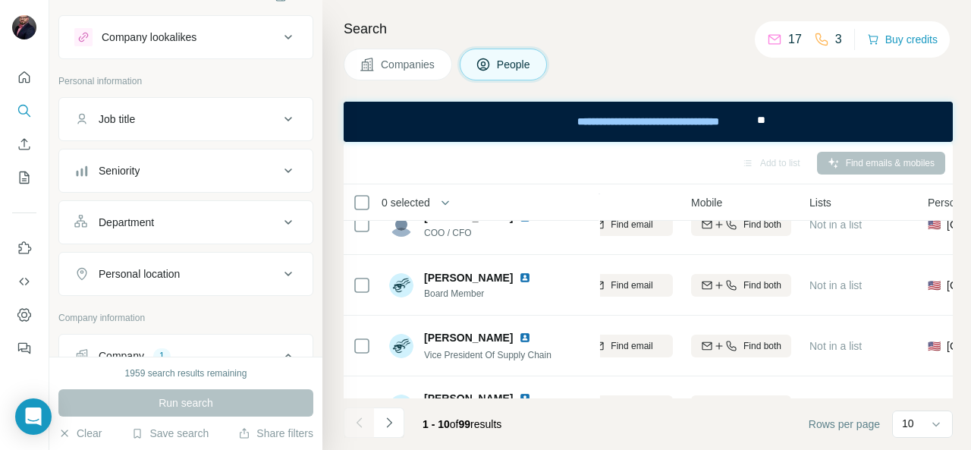
scroll to position [347, 205]
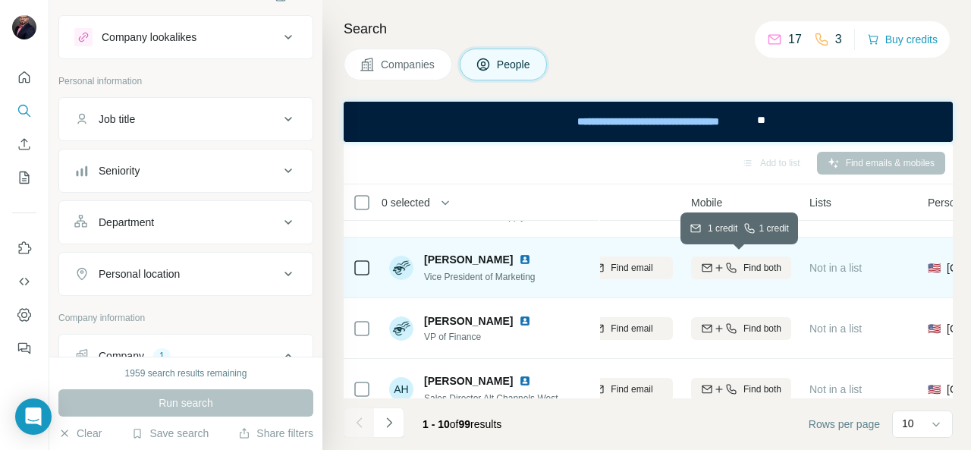
click at [723, 275] on button "Find both" at bounding box center [741, 267] width 100 height 23
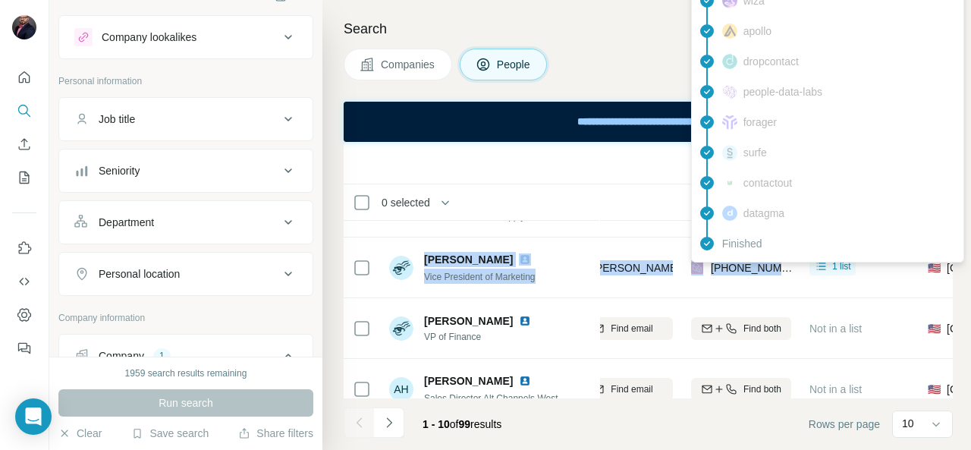
drag, startPoint x: 425, startPoint y: 248, endPoint x: 786, endPoint y: 270, distance: 360.9
click at [0, 0] on tr "Michelle Gallo Vice President of Marketing Death Wish Coffee Company michelle@d…" at bounding box center [0, 0] width 0 height 0
copy tr "Michelle Gallo Vice President of Marketing Death Wish Coffee Company michelle@d…"
